Goal: Information Seeking & Learning: Learn about a topic

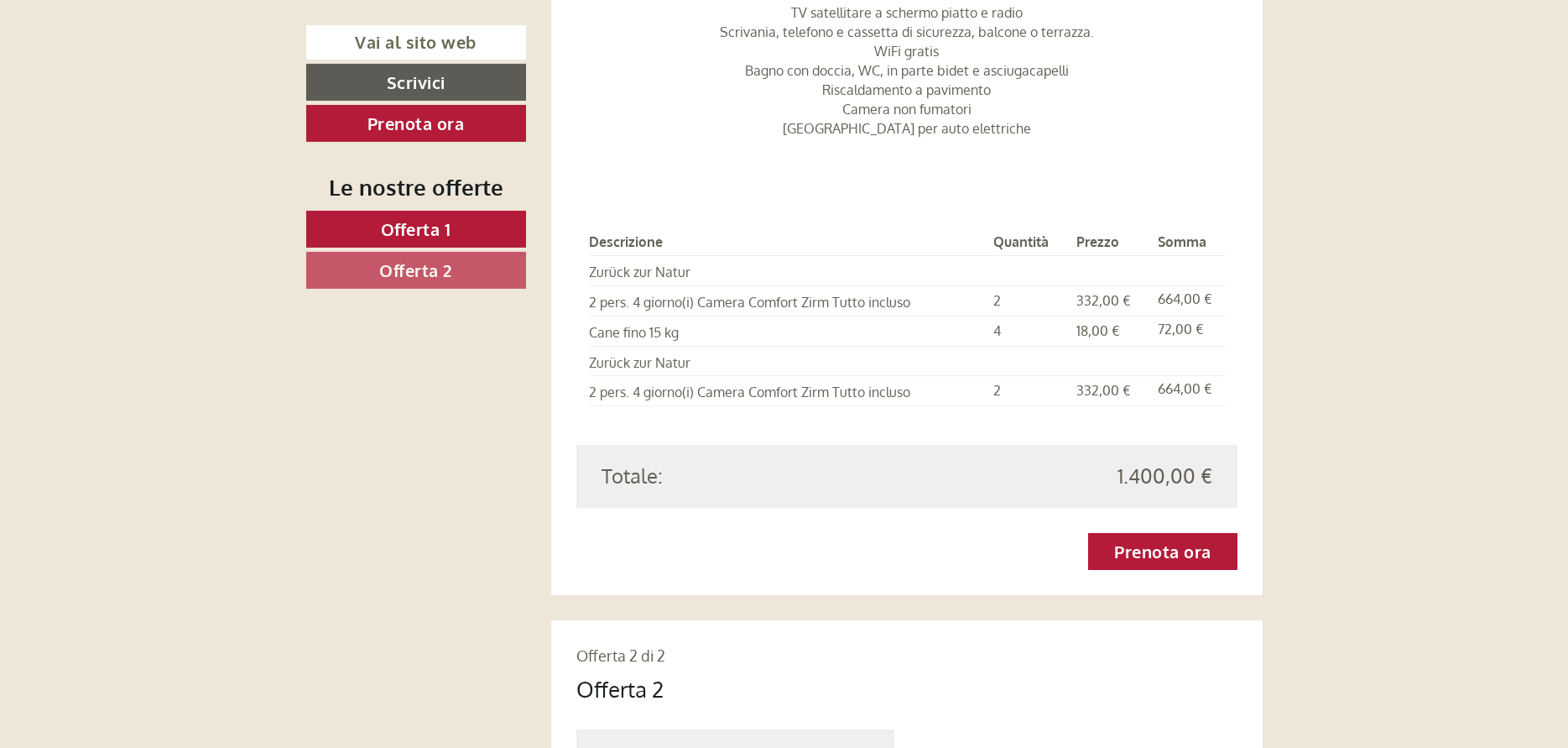
scroll to position [2141, 0]
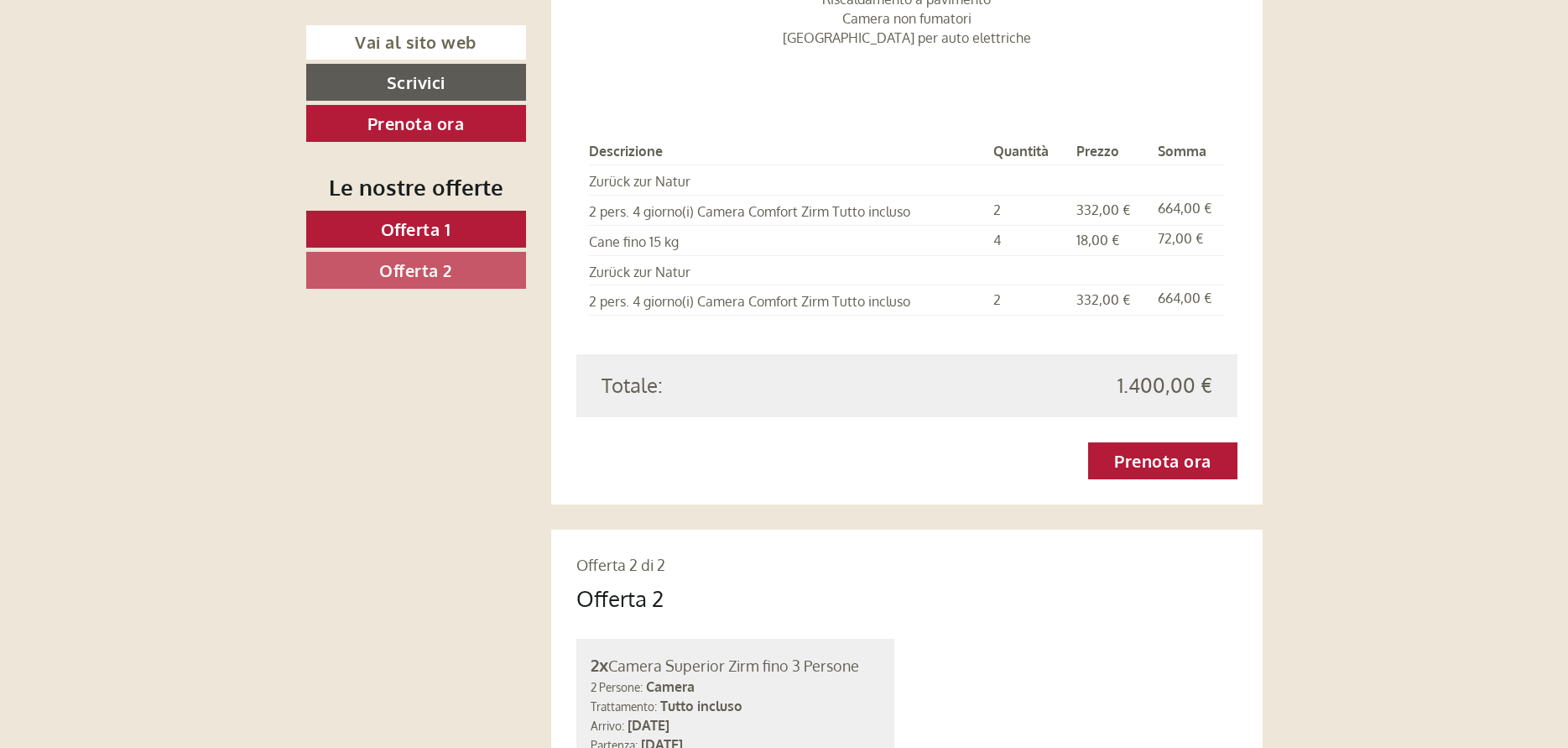
click at [441, 229] on span "Offerta 1" at bounding box center [416, 229] width 71 height 21
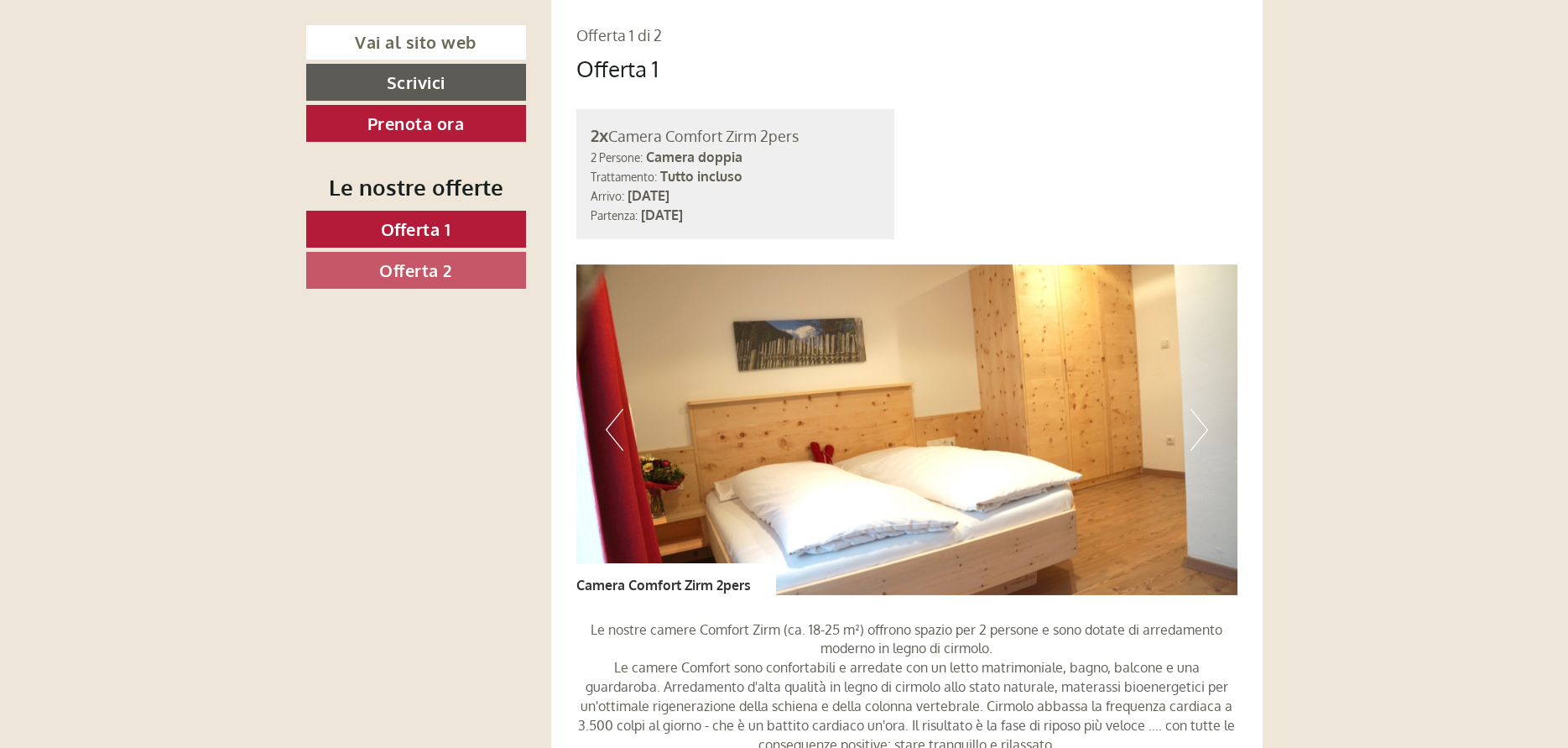
click at [1200, 444] on button "Next" at bounding box center [1199, 430] width 18 height 42
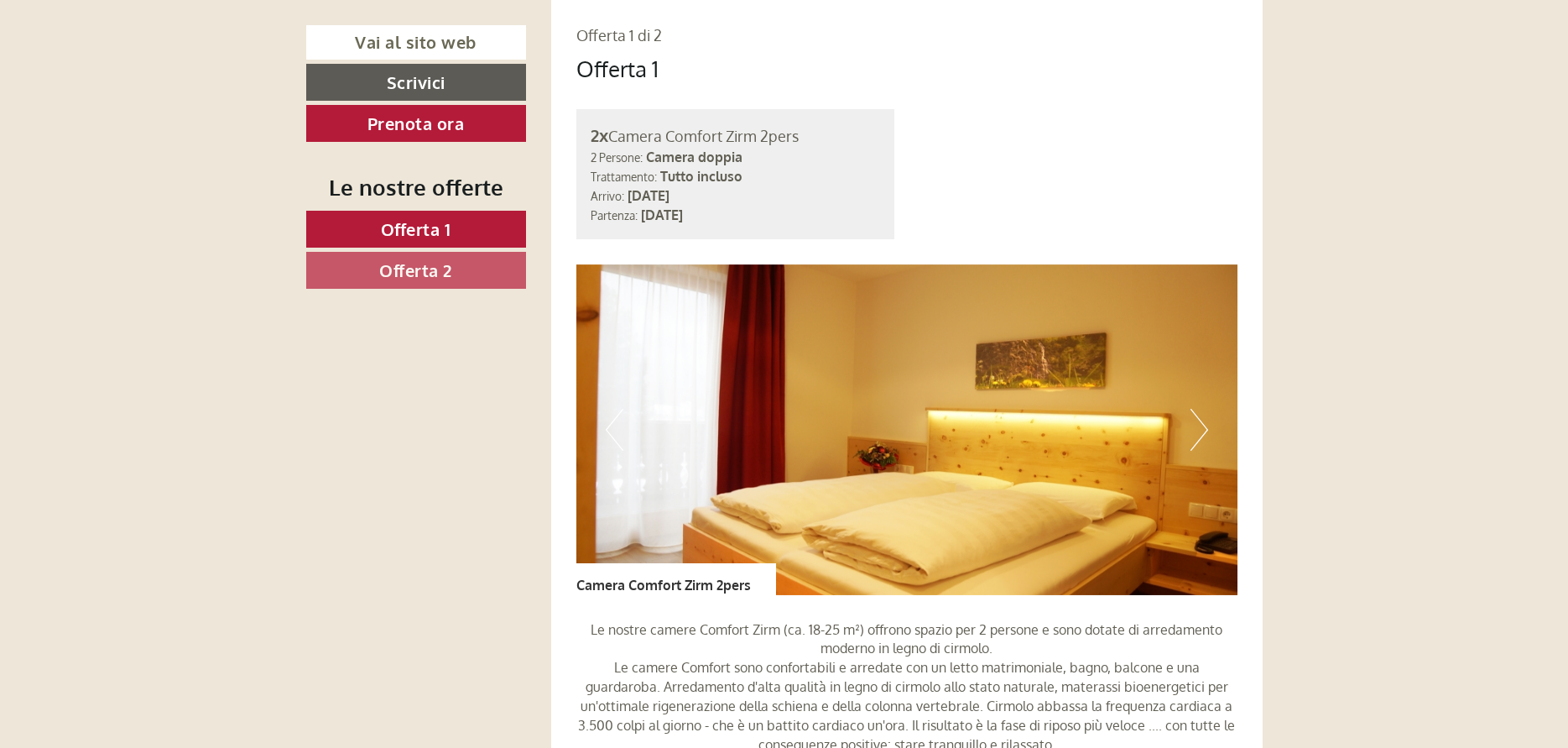
click at [1200, 444] on button "Next" at bounding box center [1199, 430] width 18 height 42
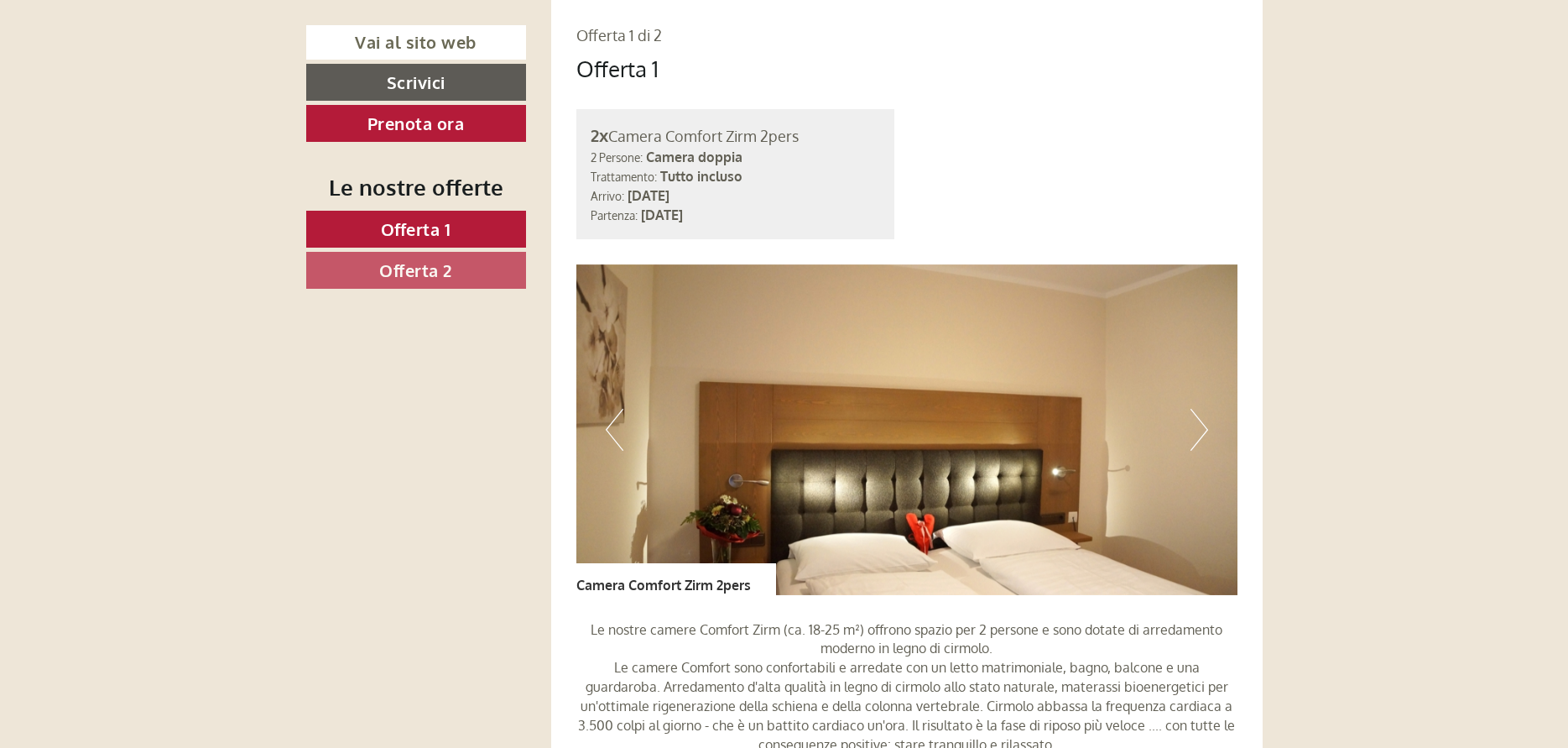
click at [1200, 444] on button "Next" at bounding box center [1199, 430] width 18 height 42
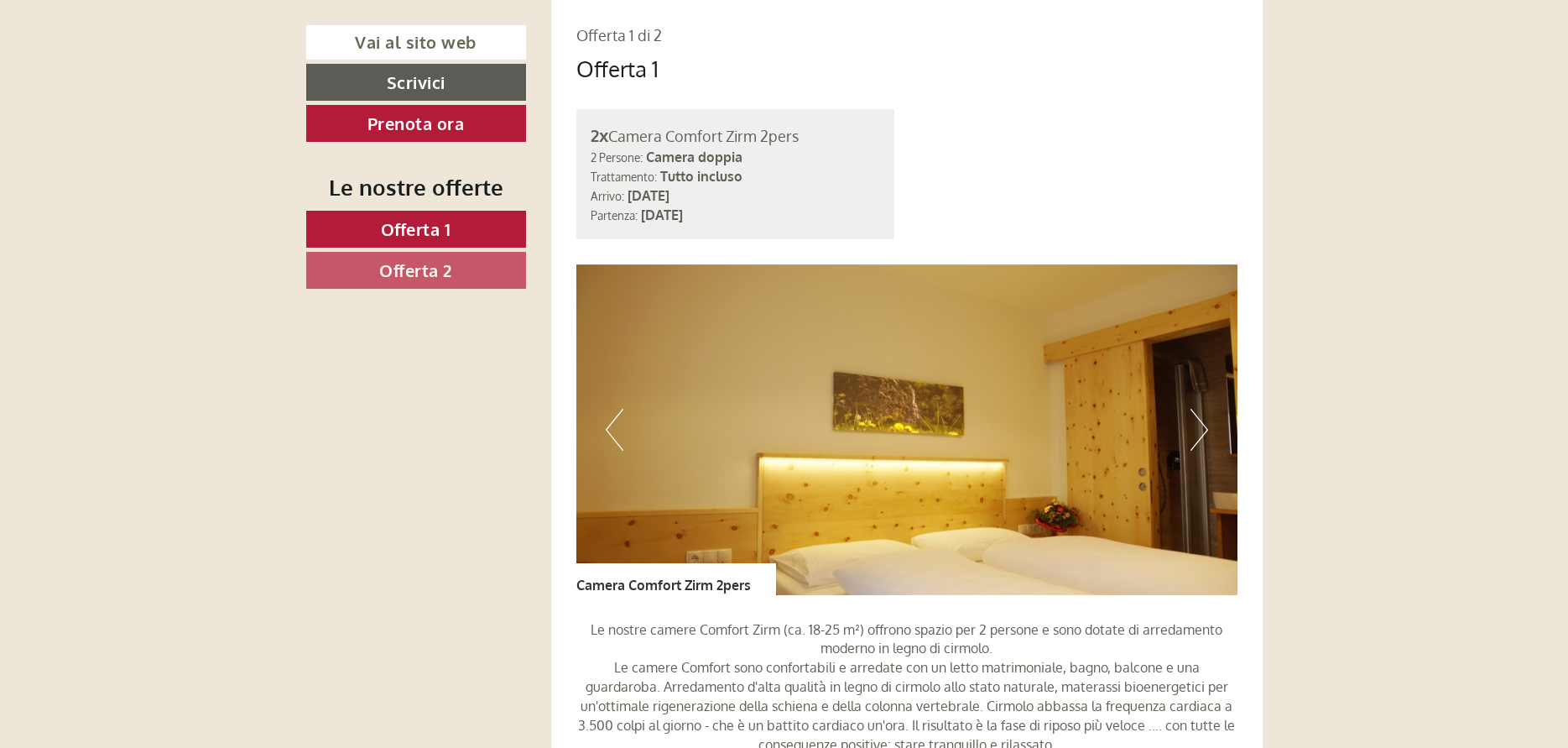
click at [1200, 444] on button "Next" at bounding box center [1199, 430] width 18 height 42
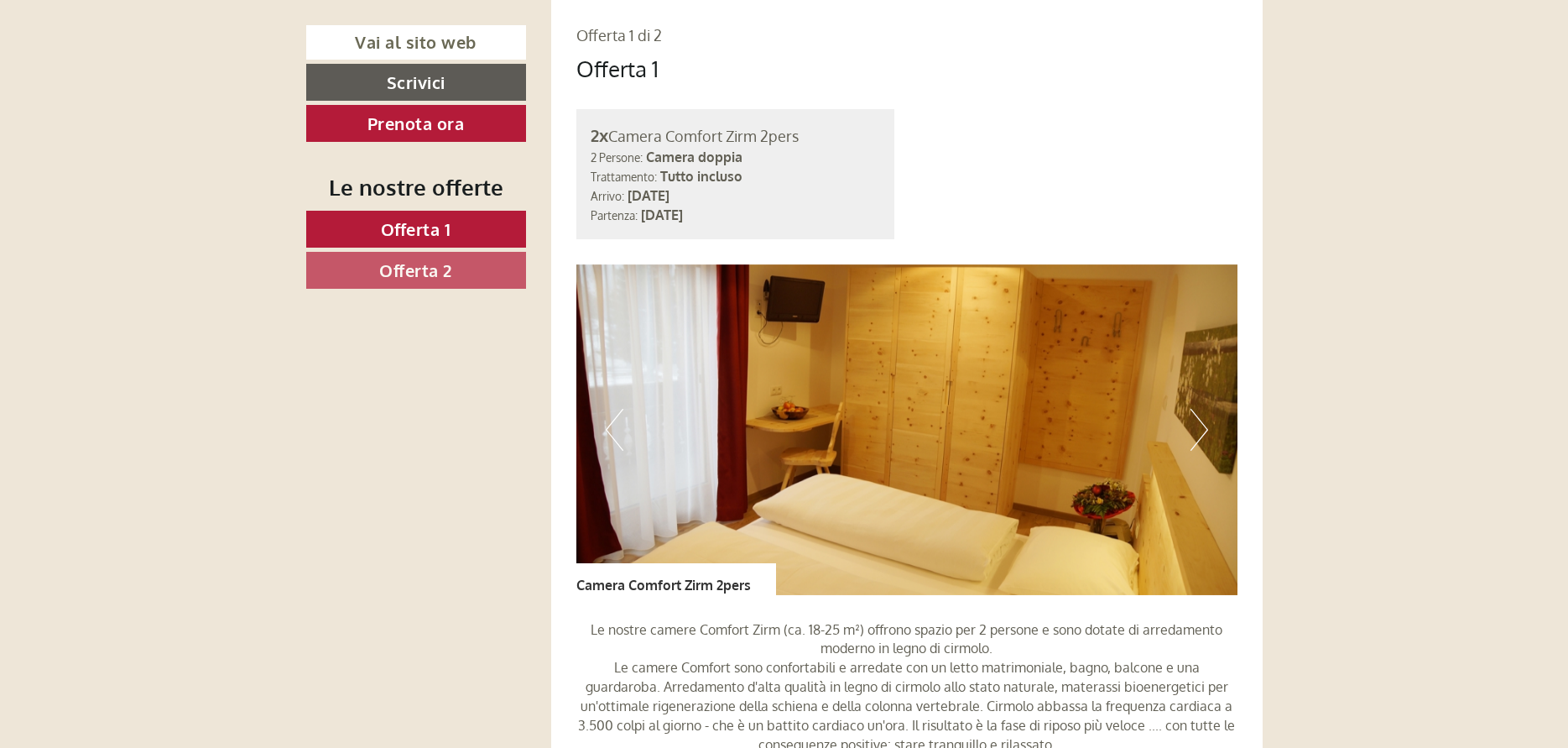
click at [1200, 444] on button "Next" at bounding box center [1199, 430] width 18 height 42
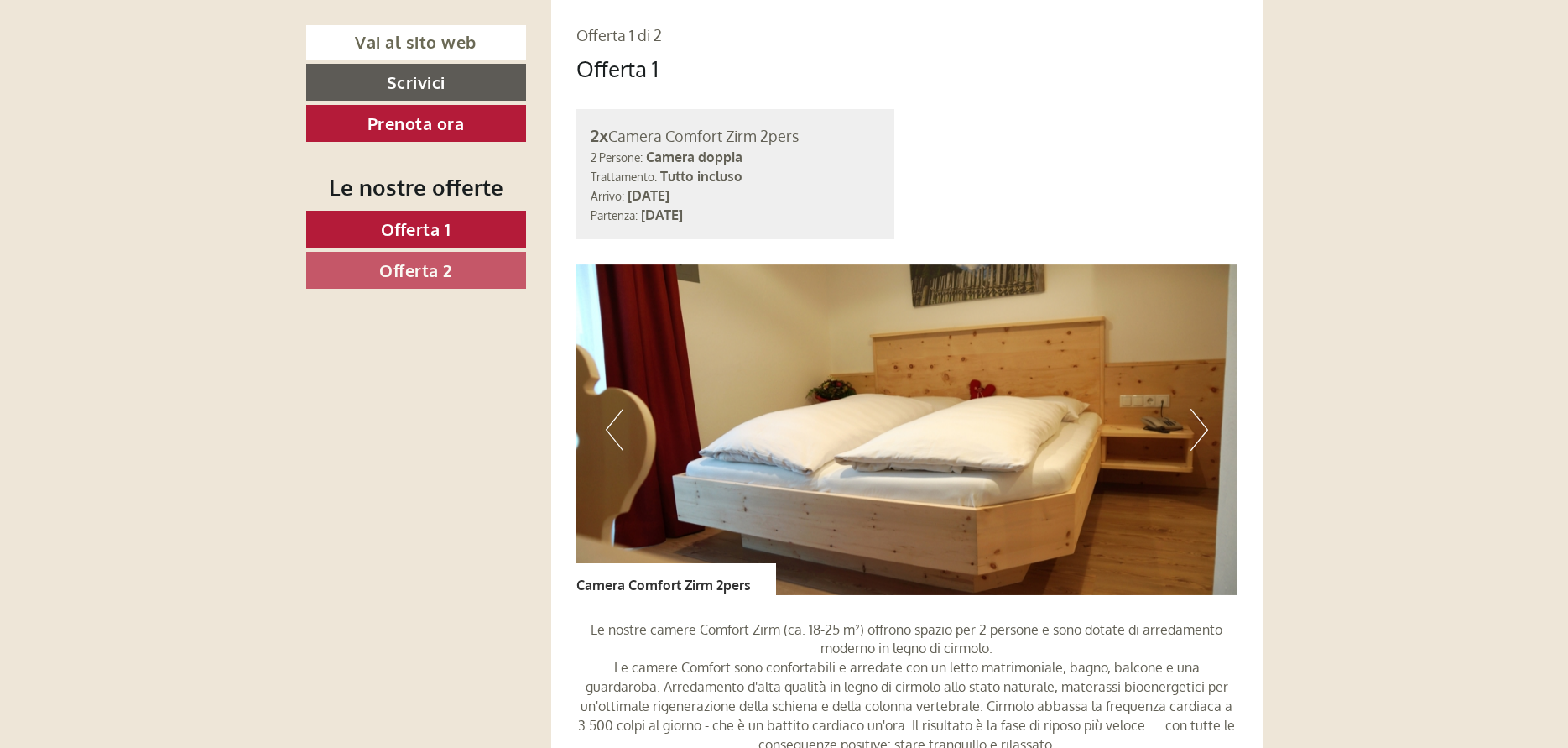
click at [1200, 444] on button "Next" at bounding box center [1199, 430] width 18 height 42
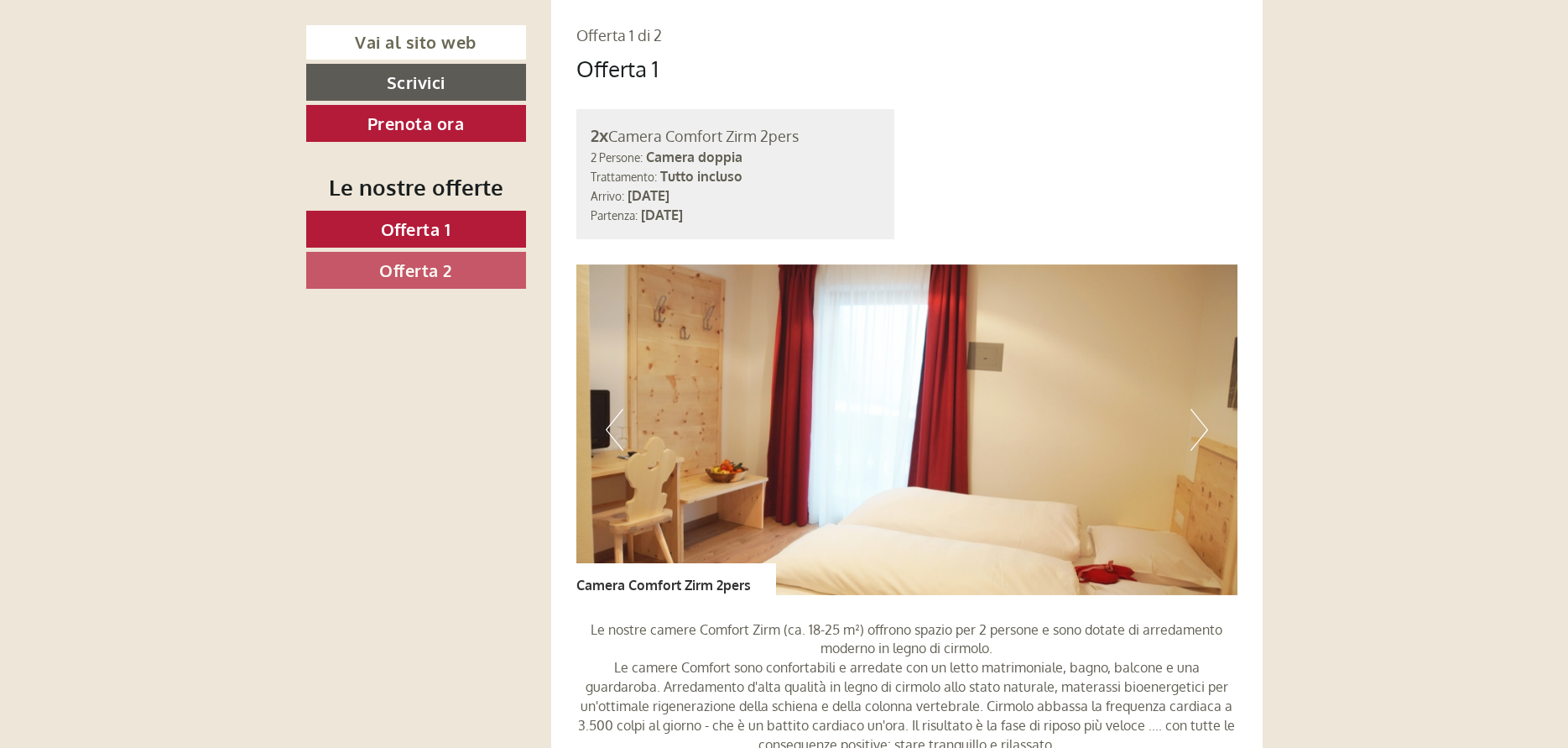
click at [1200, 444] on button "Next" at bounding box center [1199, 430] width 18 height 42
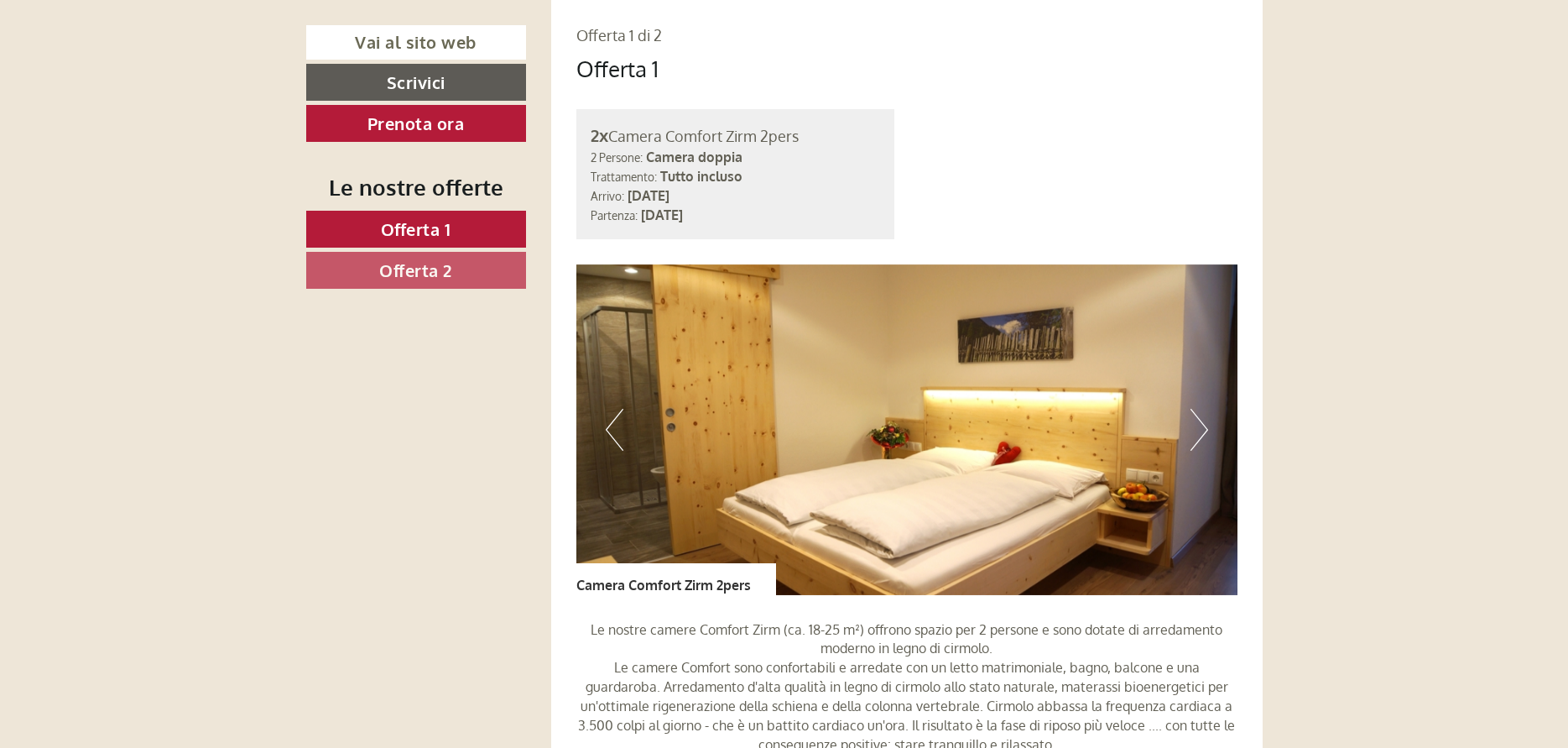
click at [1200, 444] on button "Next" at bounding box center [1199, 430] width 18 height 42
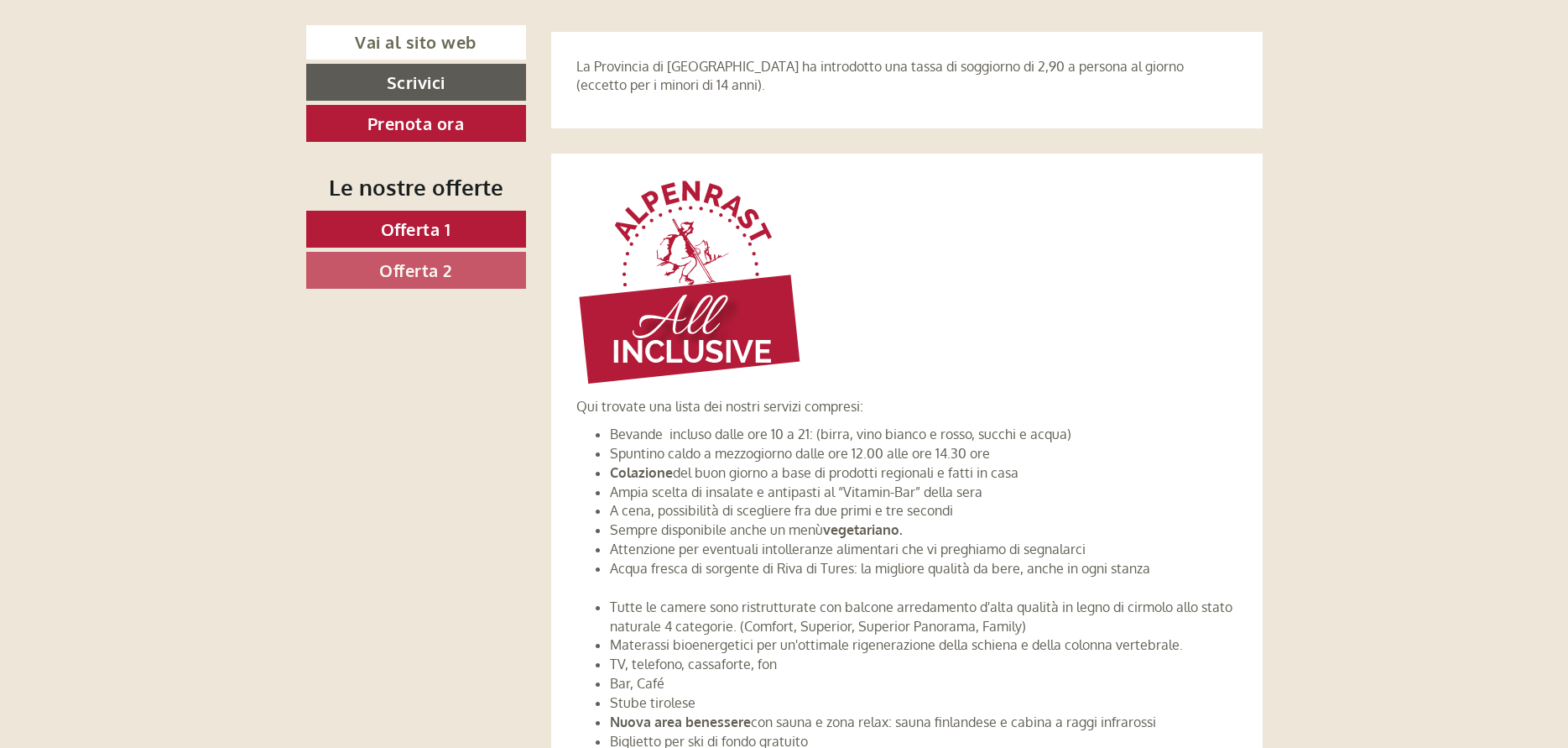
scroll to position [2983, 0]
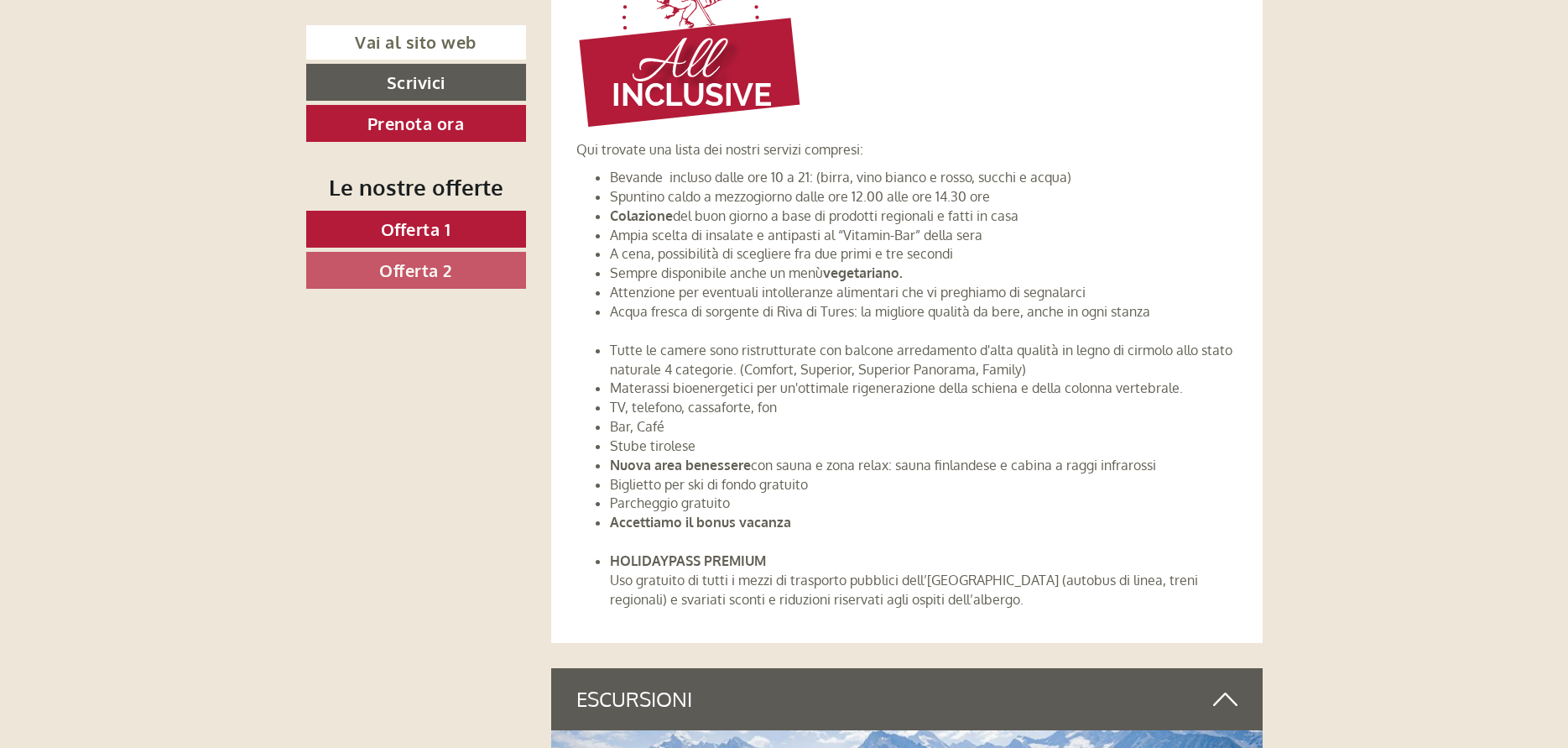
click at [413, 266] on span "Offerta 2" at bounding box center [415, 270] width 73 height 21
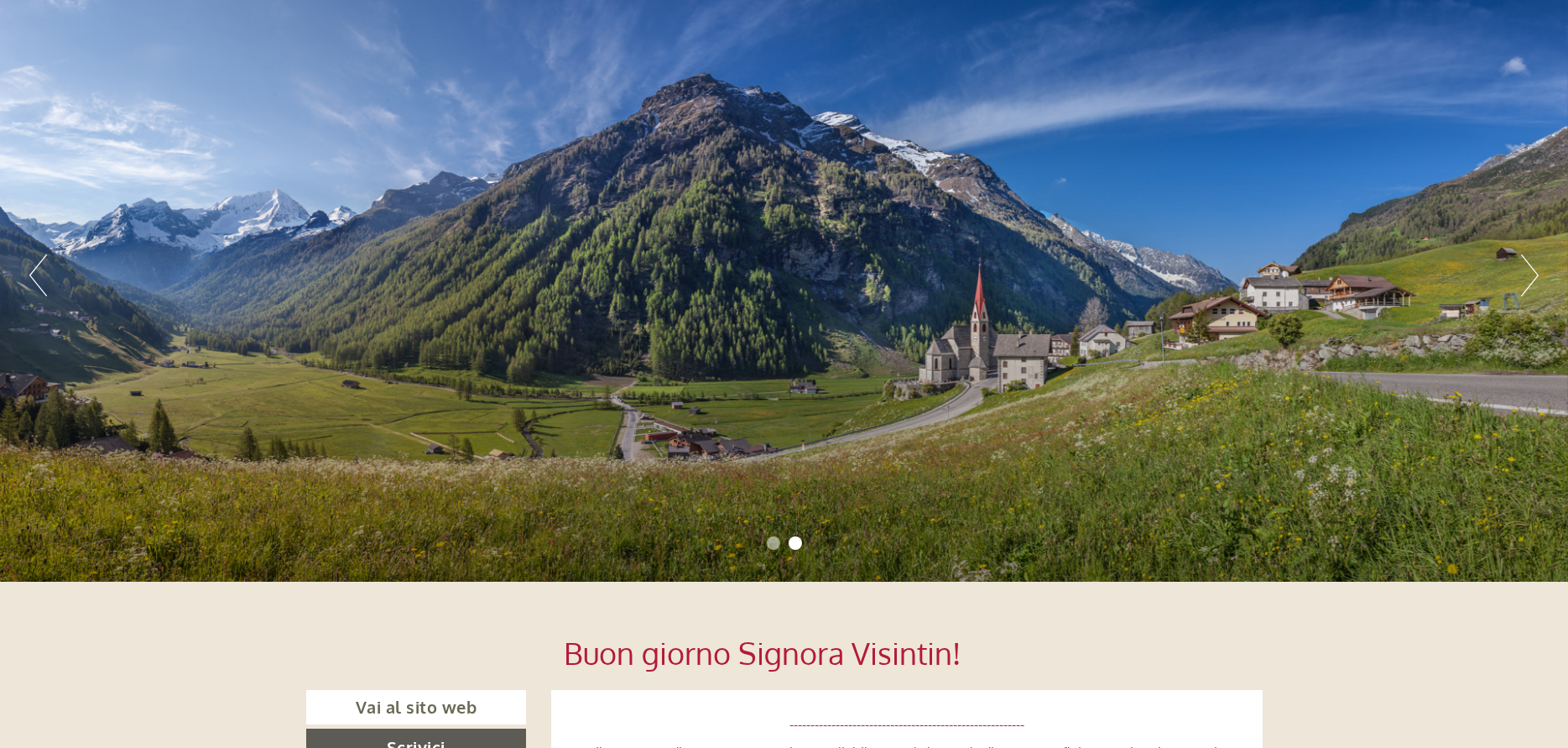
scroll to position [0, 0]
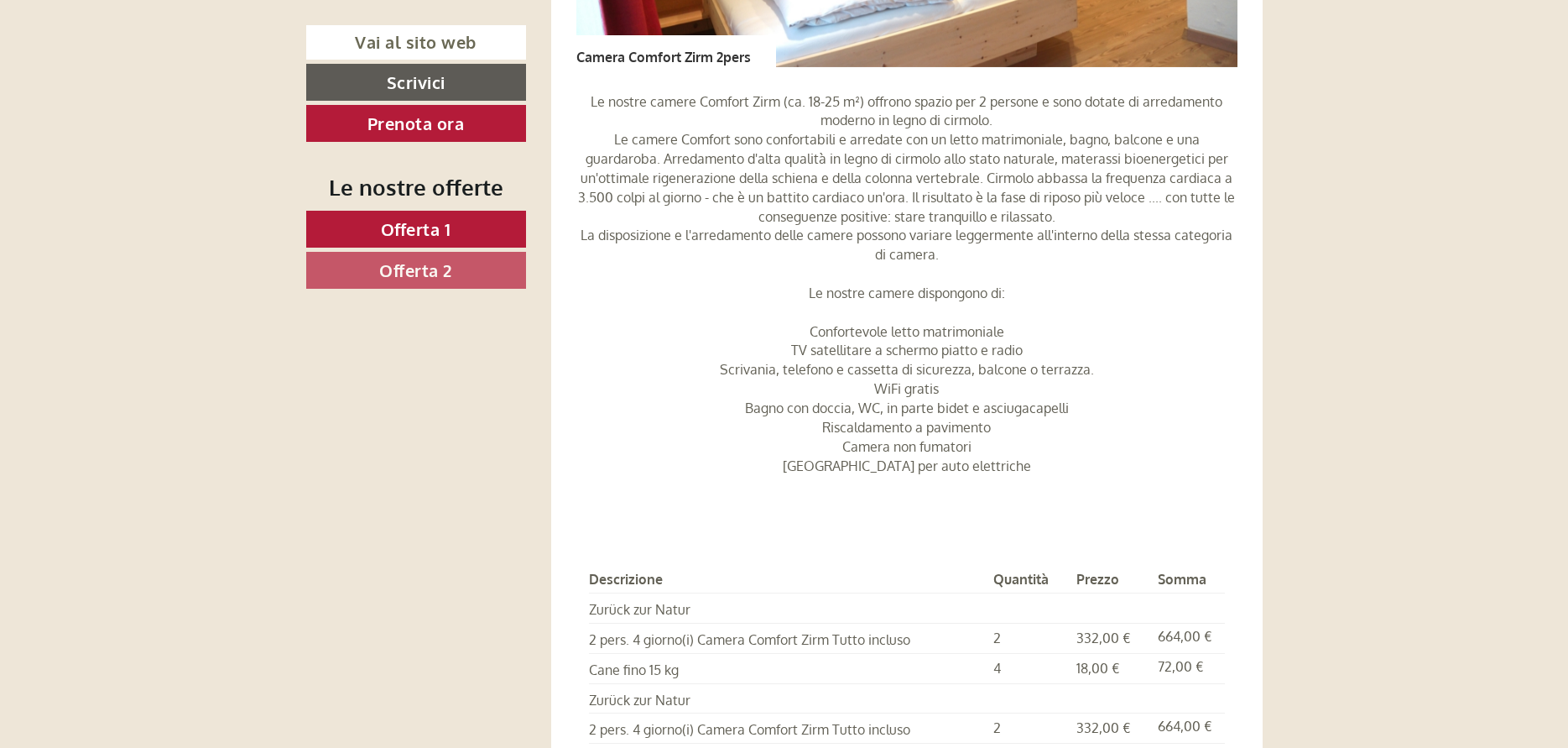
scroll to position [2055, 0]
